Goal: Find specific page/section: Find specific page/section

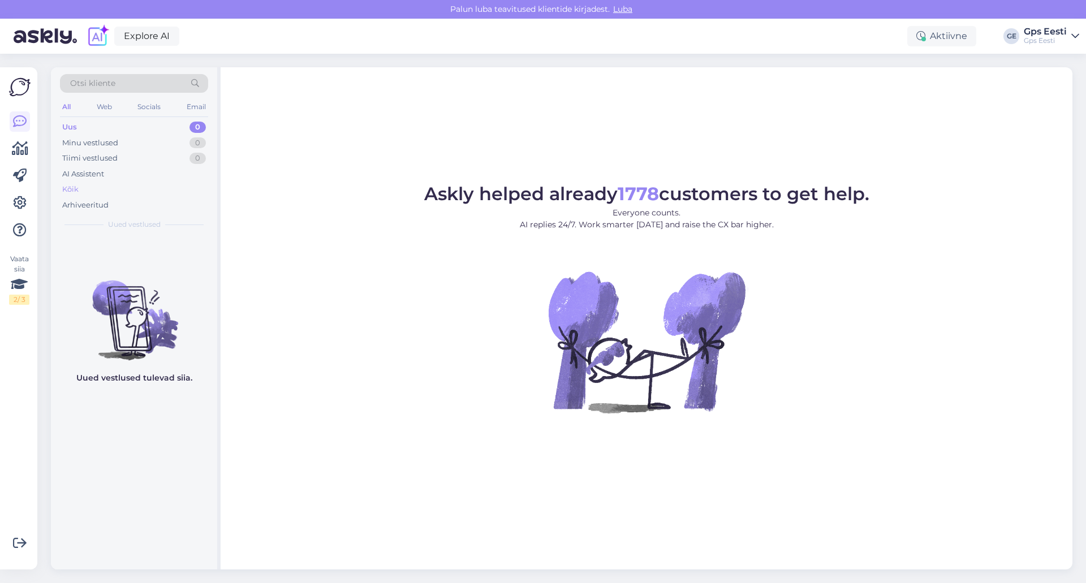
click at [76, 188] on div "Kõik" at bounding box center [70, 189] width 16 height 11
click at [83, 190] on div "Kõik" at bounding box center [134, 190] width 148 height 16
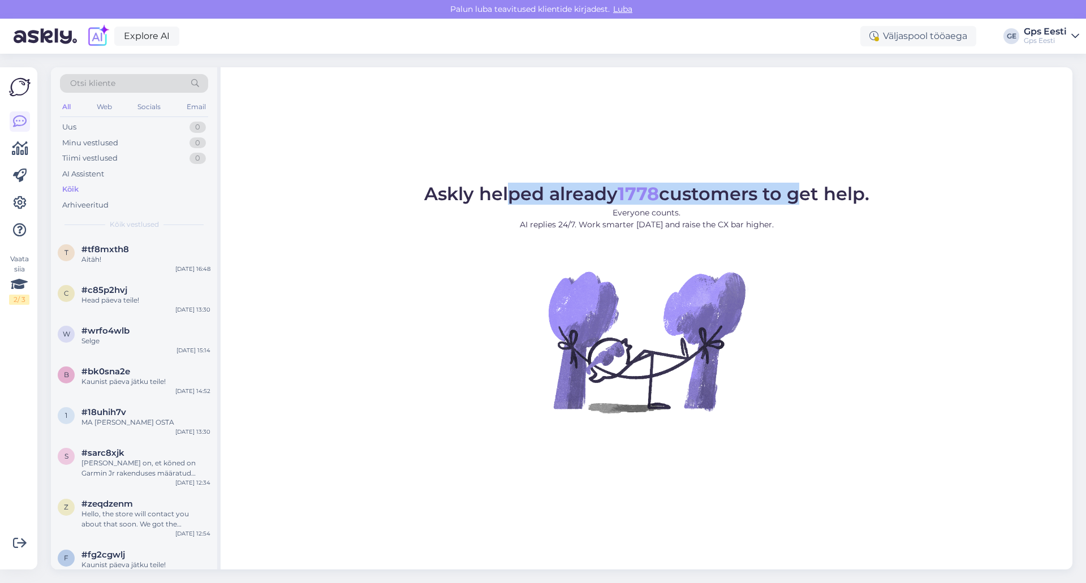
drag, startPoint x: 506, startPoint y: 194, endPoint x: 795, endPoint y: 196, distance: 289.6
click at [795, 196] on span "Askly helped already 1778 customers to get help." at bounding box center [646, 194] width 445 height 22
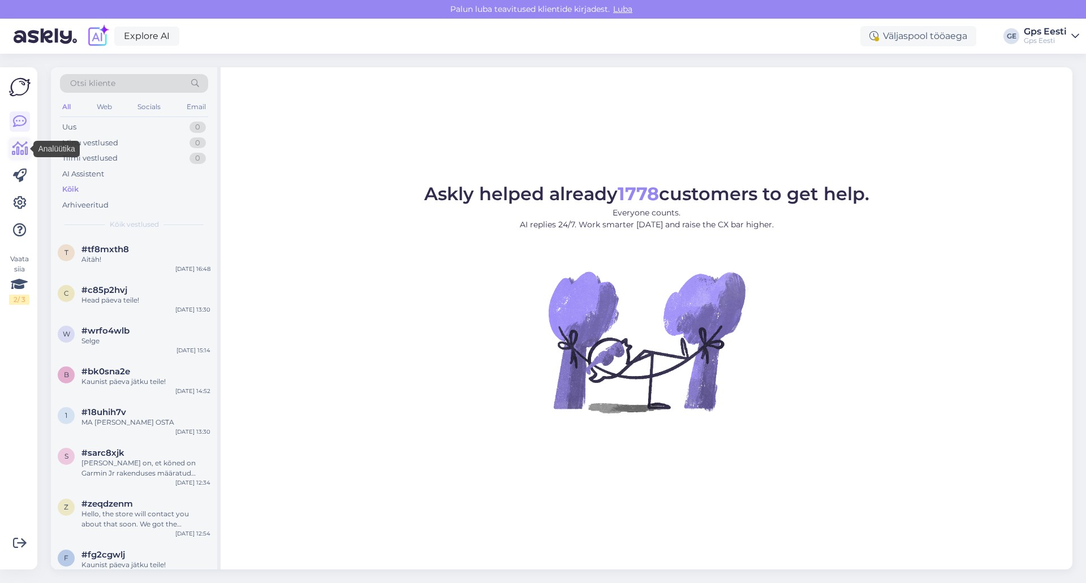
click at [23, 146] on icon at bounding box center [20, 149] width 16 height 14
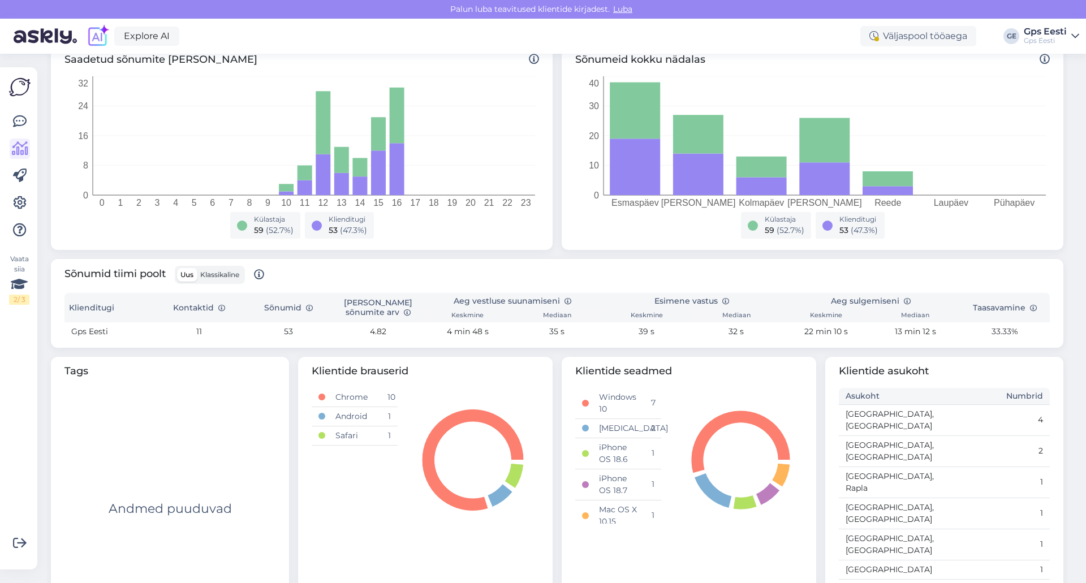
click at [878, 467] on td "Estonia, Rapla" at bounding box center [892, 482] width 106 height 31
